Goal: Navigation & Orientation: Understand site structure

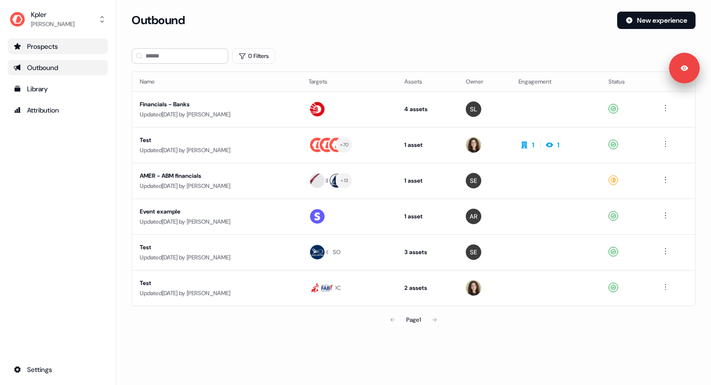
click at [58, 46] on div "Prospects" at bounding box center [58, 47] width 88 height 10
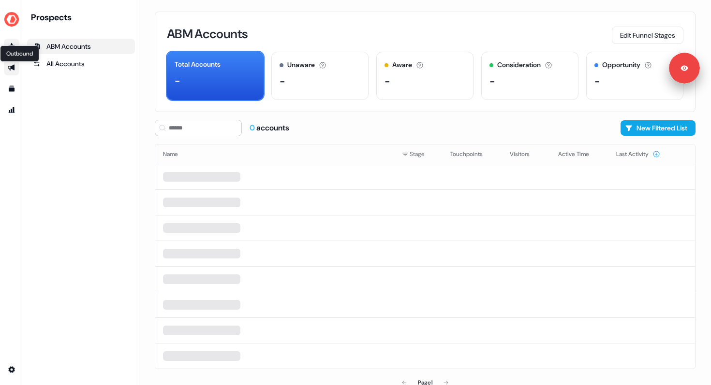
click at [12, 65] on icon "Go to outbound experience" at bounding box center [12, 68] width 8 height 8
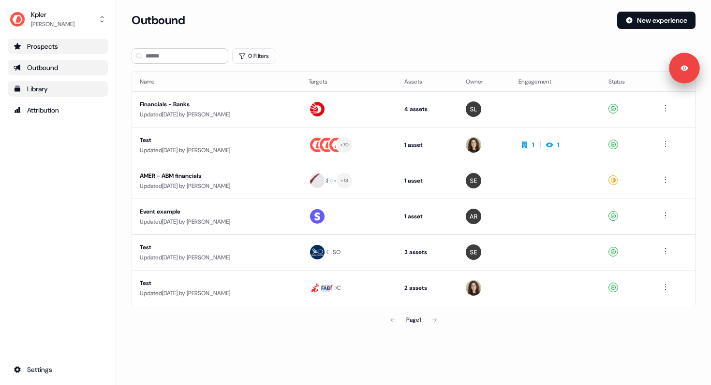
click at [41, 90] on div "Library" at bounding box center [58, 89] width 88 height 10
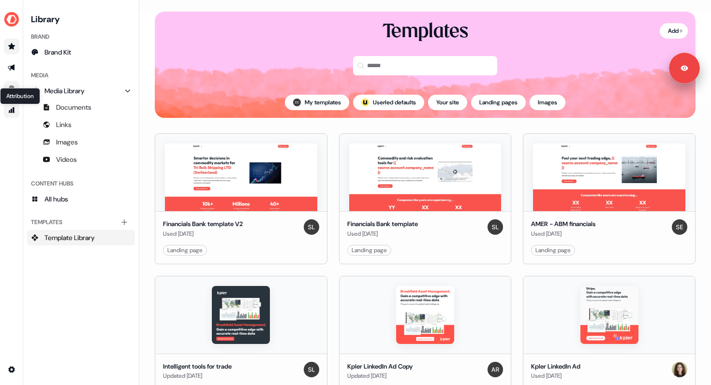
click at [14, 107] on icon "Go to attribution" at bounding box center [12, 110] width 8 height 8
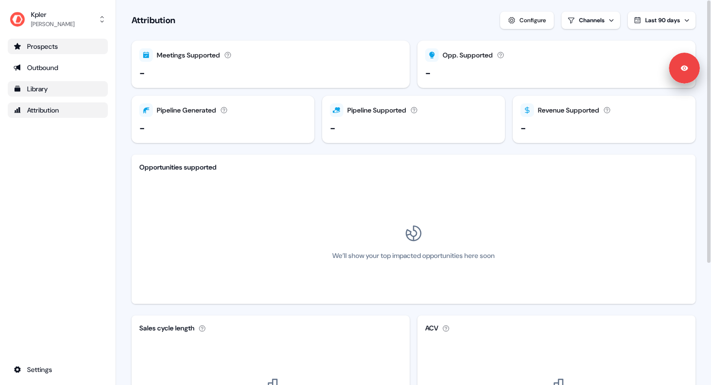
click at [30, 94] on link "Library" at bounding box center [58, 88] width 100 height 15
